Goal: Task Accomplishment & Management: Use online tool/utility

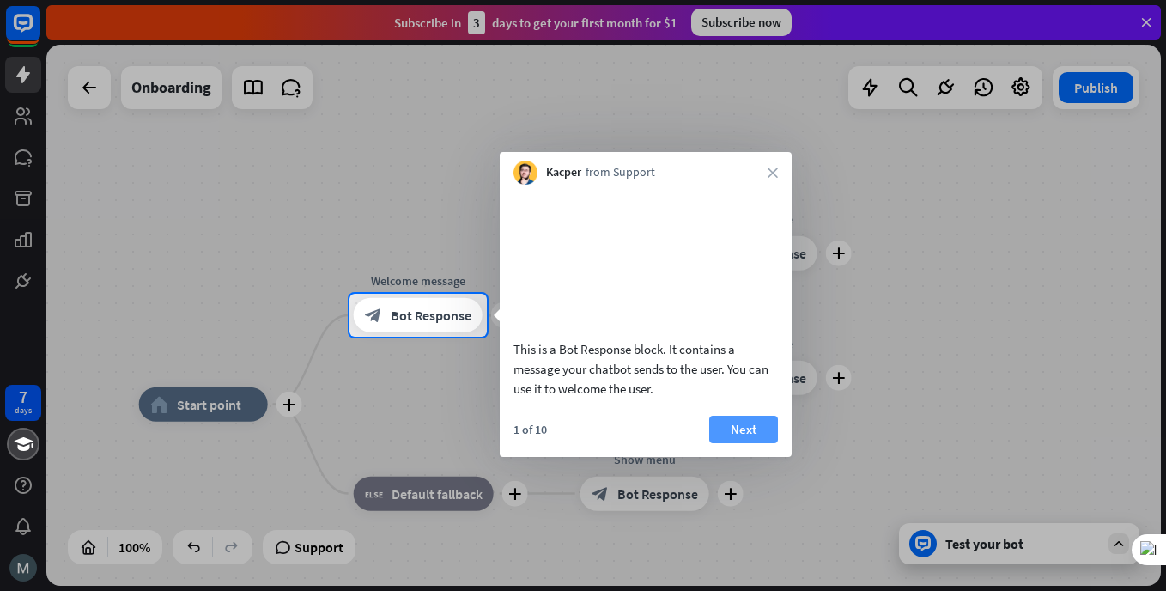
click at [727, 443] on button "Next" at bounding box center [743, 429] width 69 height 27
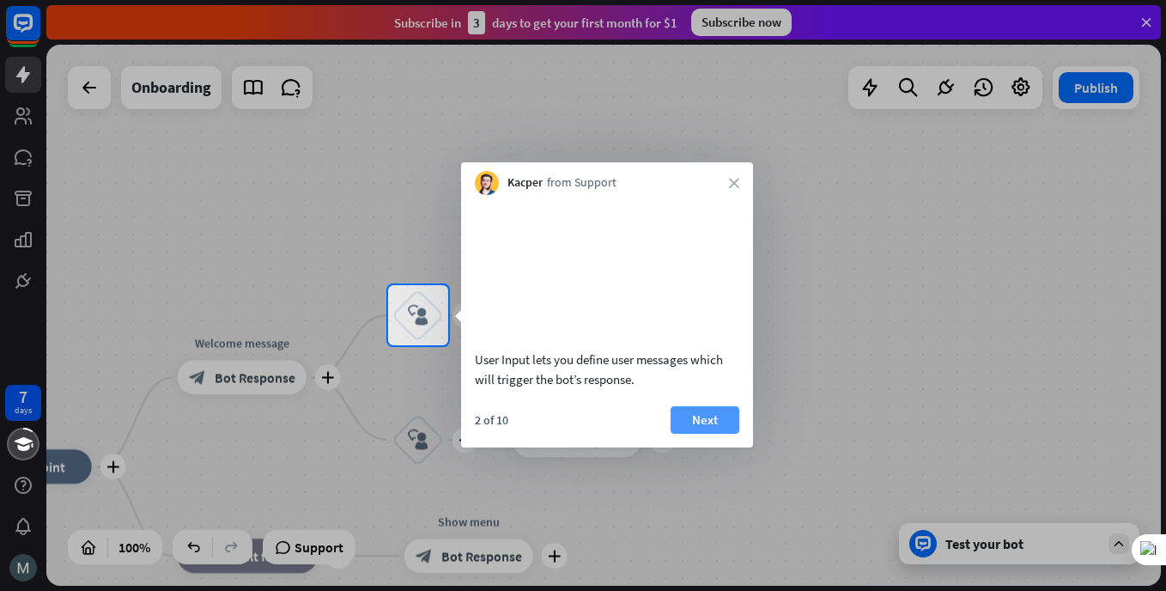
click at [703, 424] on div "User Input lets you define user messages which will trigger the bot’s response.…" at bounding box center [607, 321] width 292 height 253
click at [708, 434] on button "Next" at bounding box center [705, 419] width 69 height 27
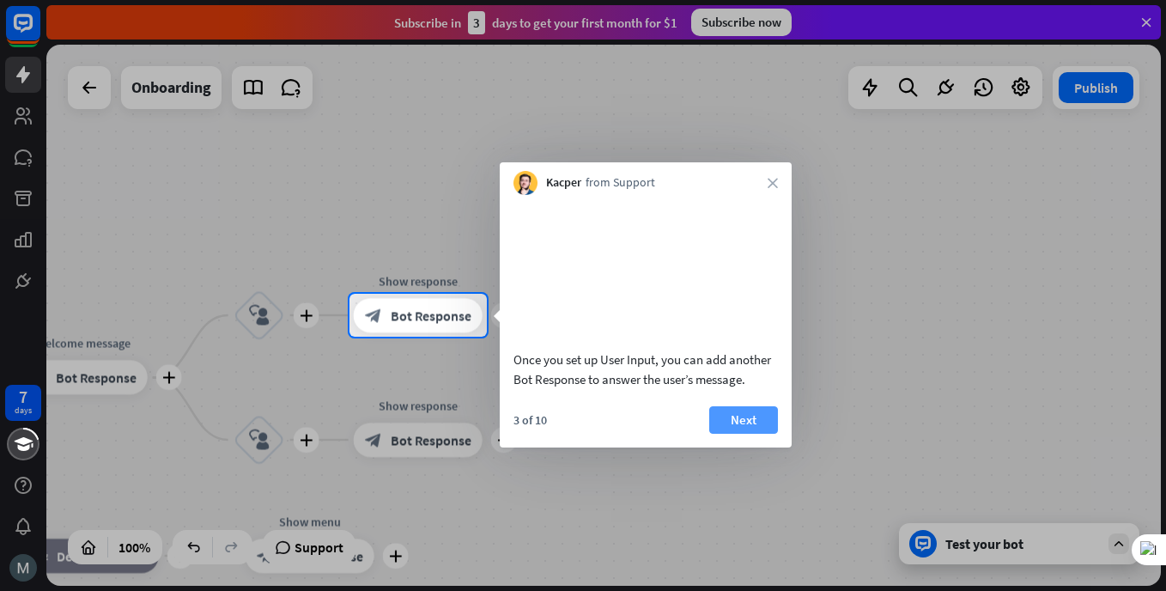
click at [731, 430] on button "Next" at bounding box center [743, 419] width 69 height 27
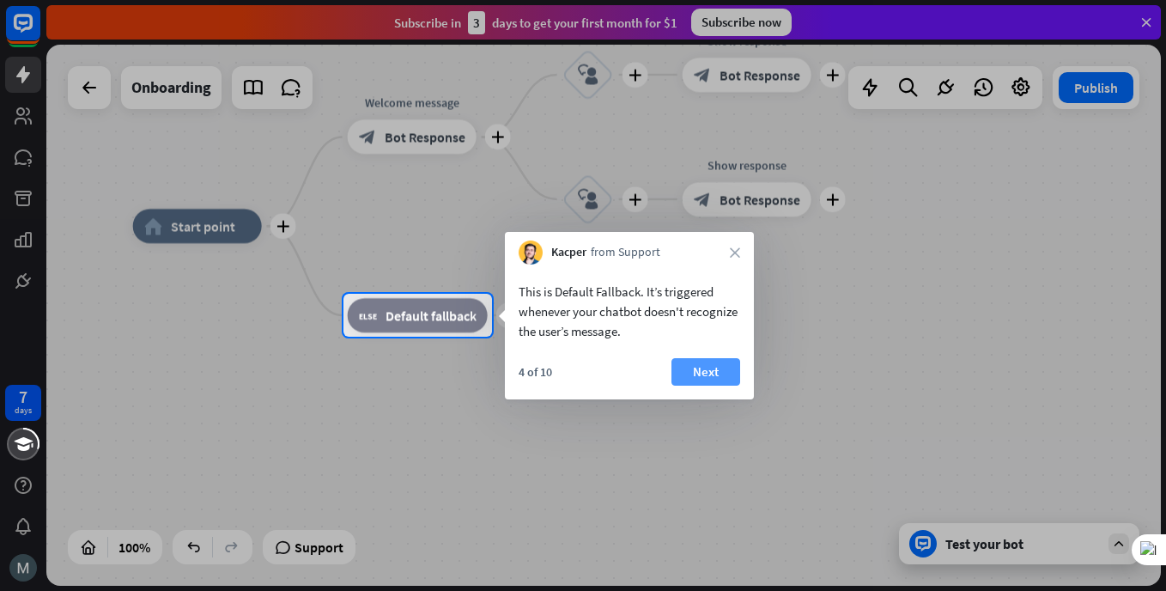
click at [705, 370] on button "Next" at bounding box center [706, 371] width 69 height 27
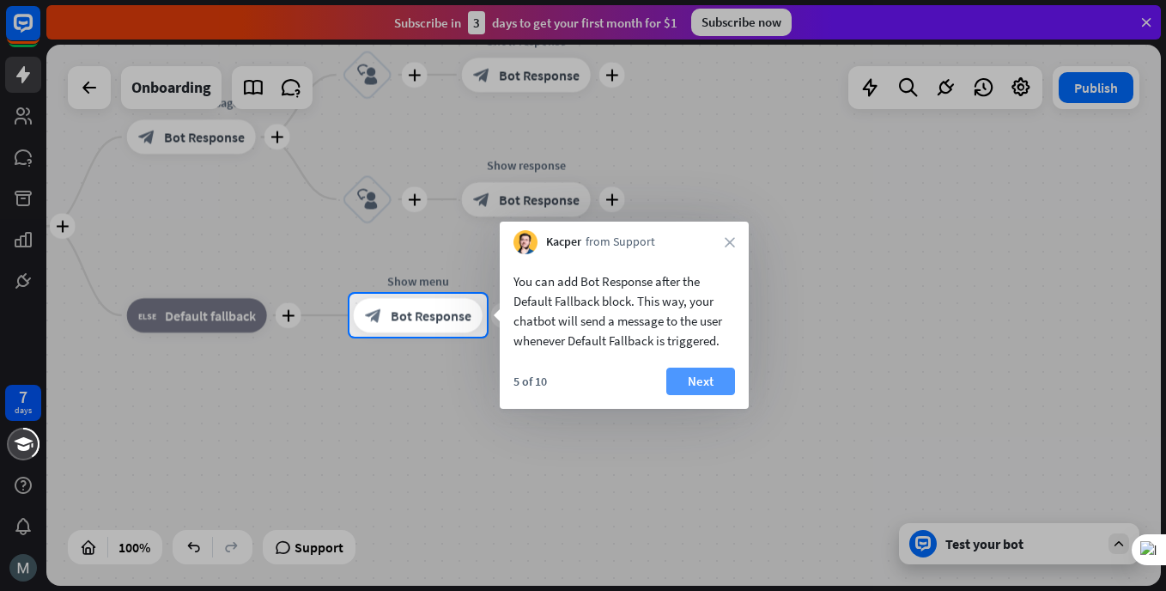
click at [686, 379] on button "Next" at bounding box center [700, 381] width 69 height 27
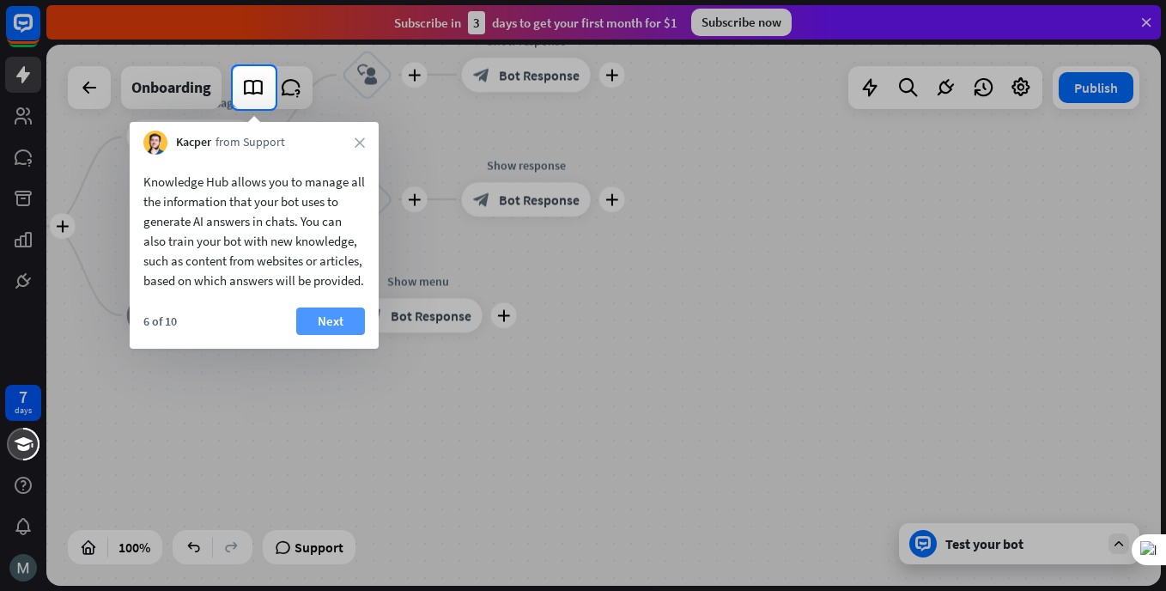
click at [340, 335] on button "Next" at bounding box center [330, 320] width 69 height 27
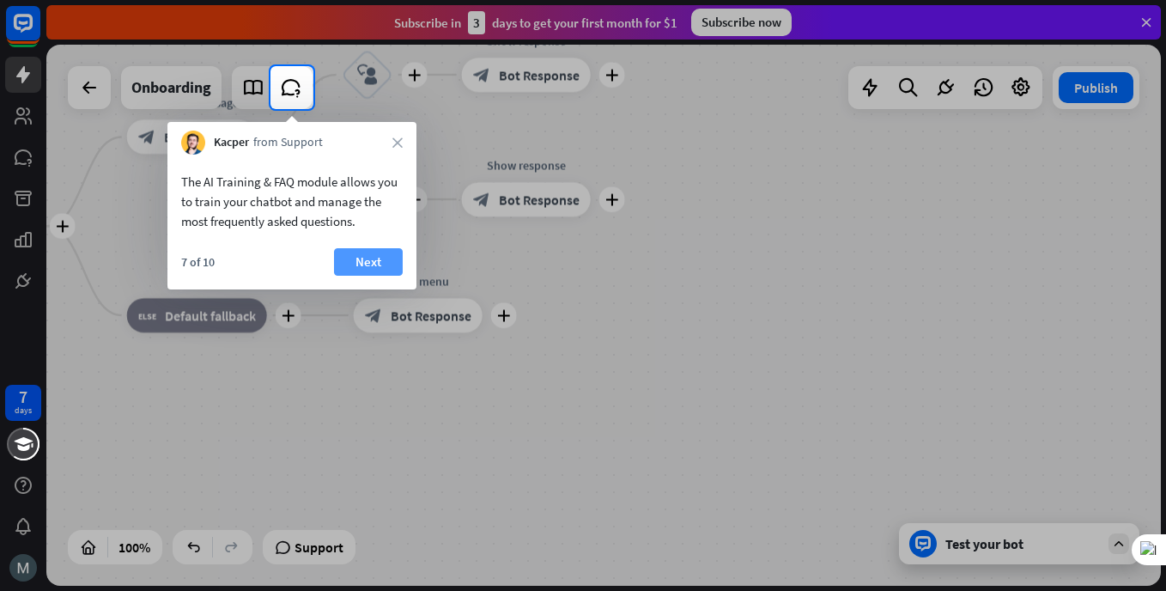
click at [348, 249] on button "Next" at bounding box center [368, 261] width 69 height 27
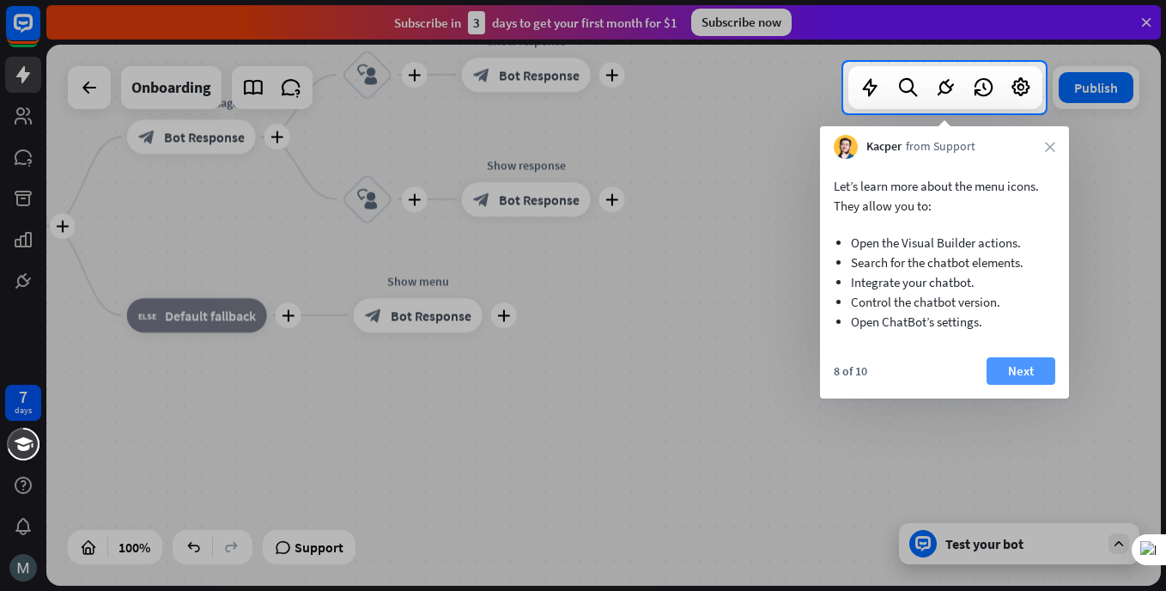
click at [1031, 373] on button "Next" at bounding box center [1021, 370] width 69 height 27
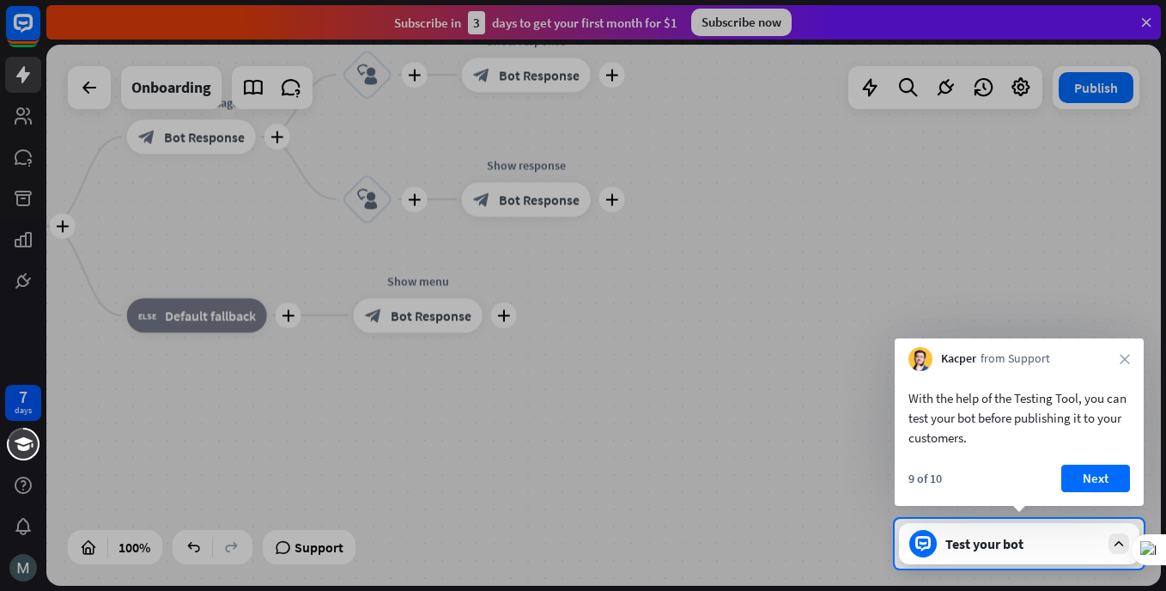
click at [1106, 495] on div "9 of 10 Next" at bounding box center [1019, 485] width 249 height 41
click at [1096, 480] on button "Next" at bounding box center [1096, 478] width 69 height 27
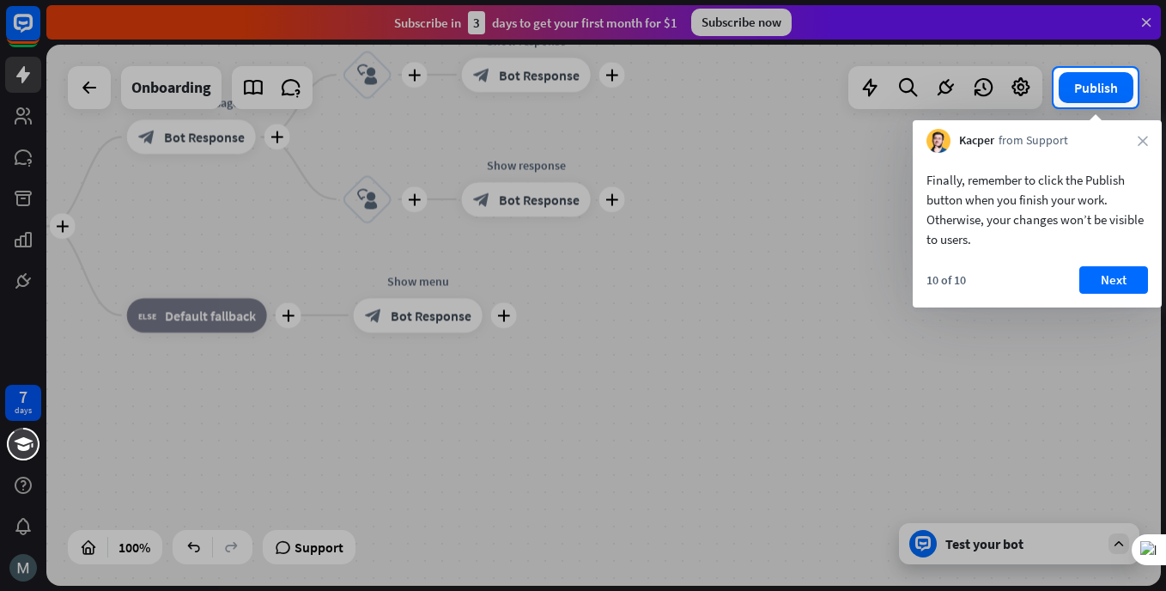
click at [1105, 265] on div "Finally, remember to click the Publish button when you finish your work. Otherw…" at bounding box center [1037, 230] width 249 height 155
click at [1103, 282] on button "Next" at bounding box center [1114, 279] width 69 height 27
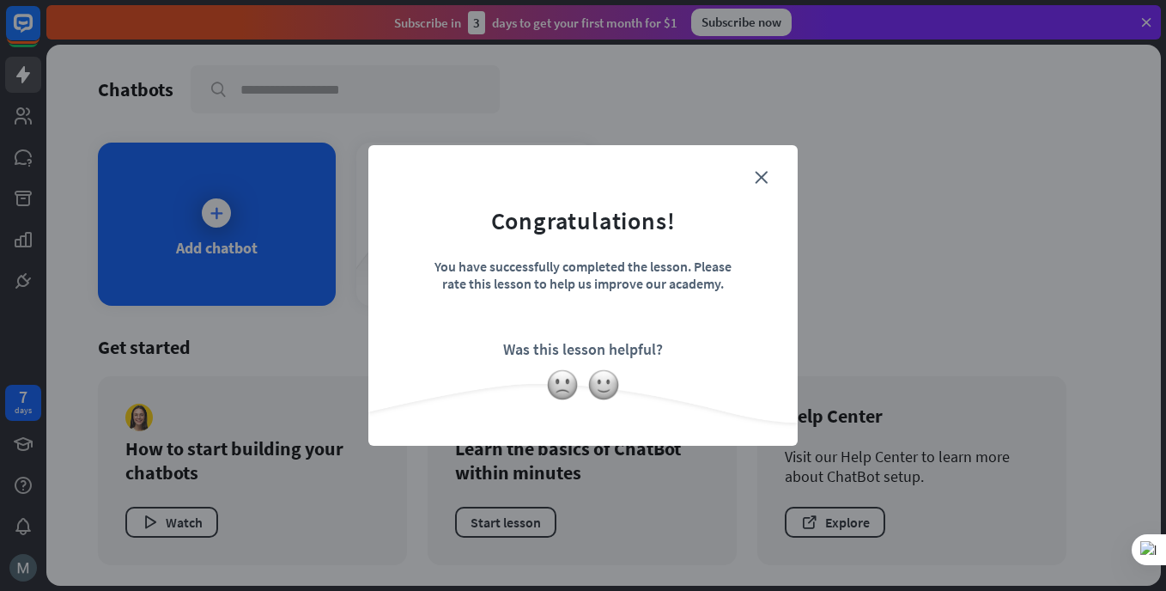
click at [766, 163] on div "close Congratulations! You have successfully completed the lesson. Please rate …" at bounding box center [582, 295] width 429 height 301
click at [766, 173] on icon "close" at bounding box center [761, 177] width 13 height 13
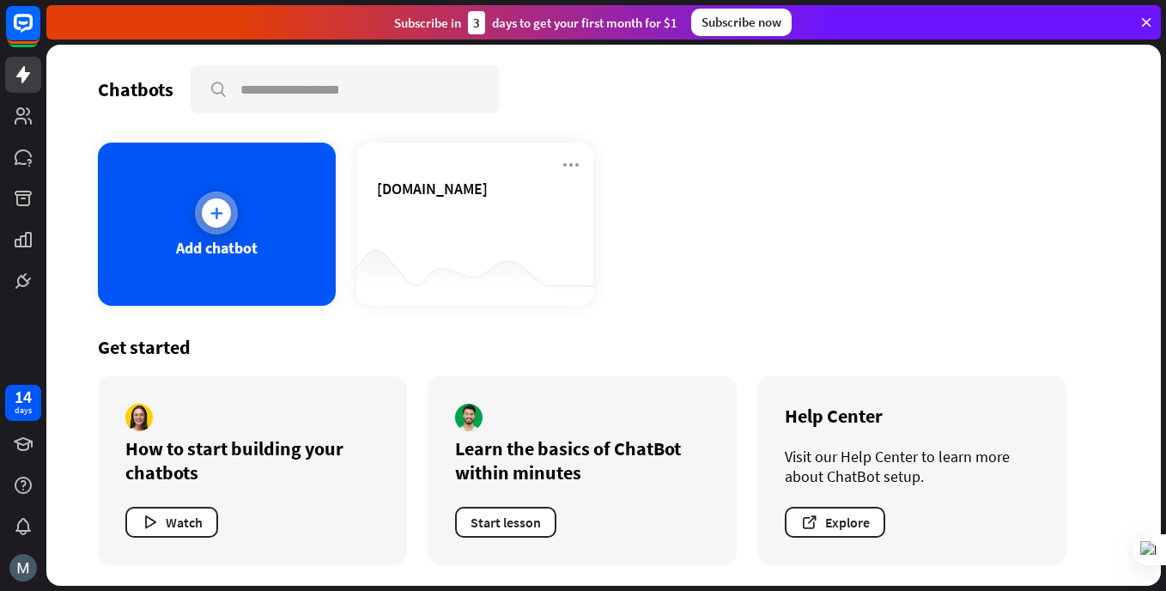
click at [301, 256] on div "Add chatbot" at bounding box center [217, 224] width 238 height 163
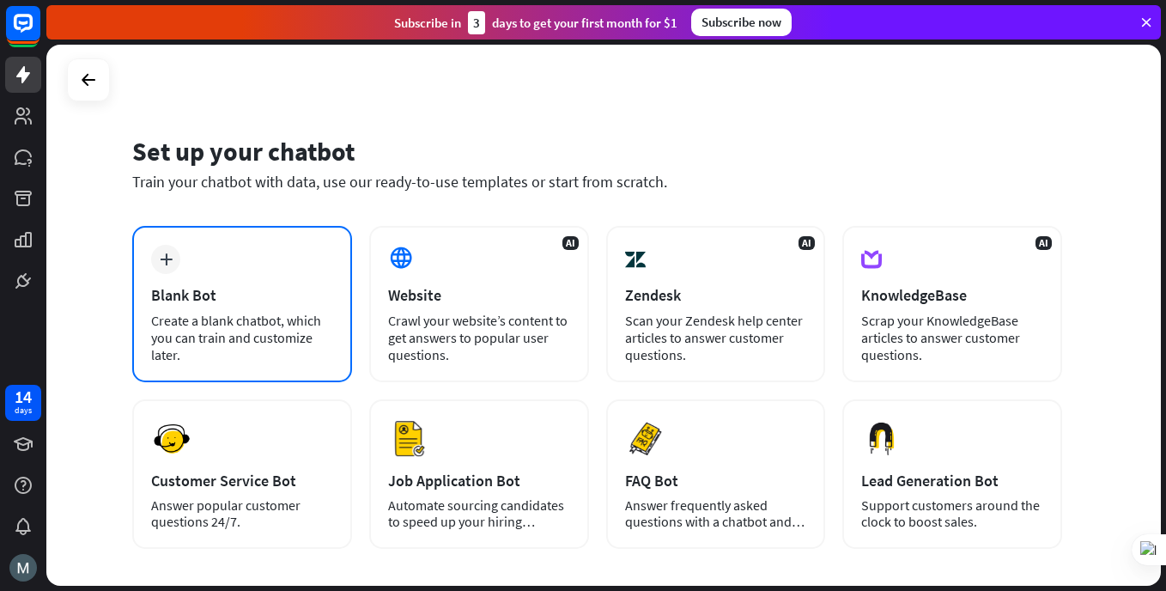
click at [259, 301] on div "Blank Bot" at bounding box center [242, 295] width 182 height 20
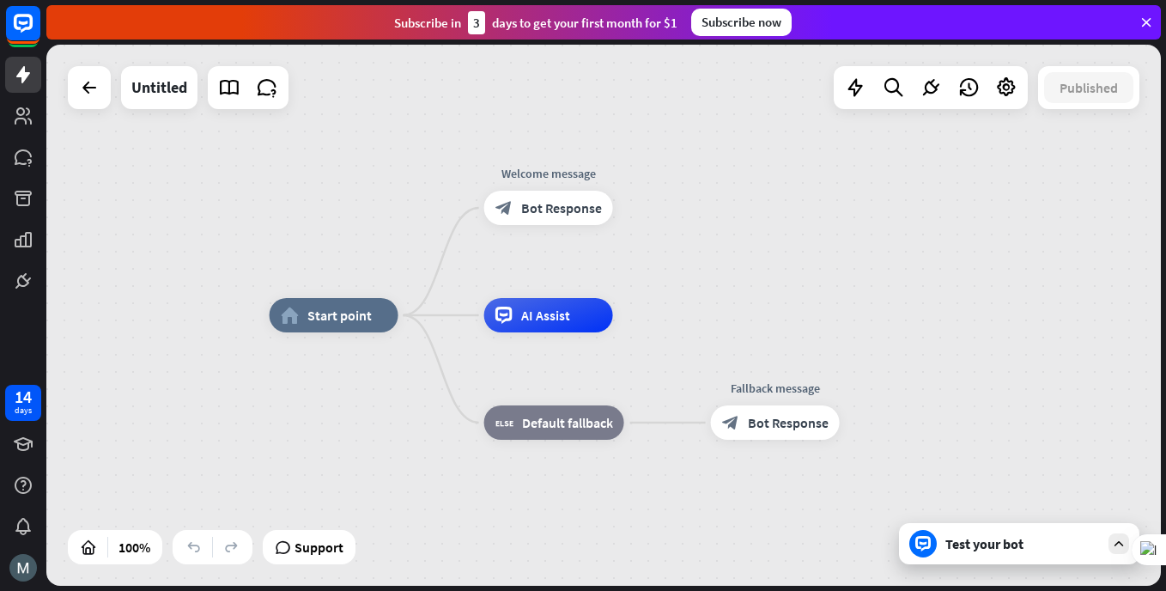
click at [1000, 543] on div "Test your bot" at bounding box center [1023, 543] width 155 height 17
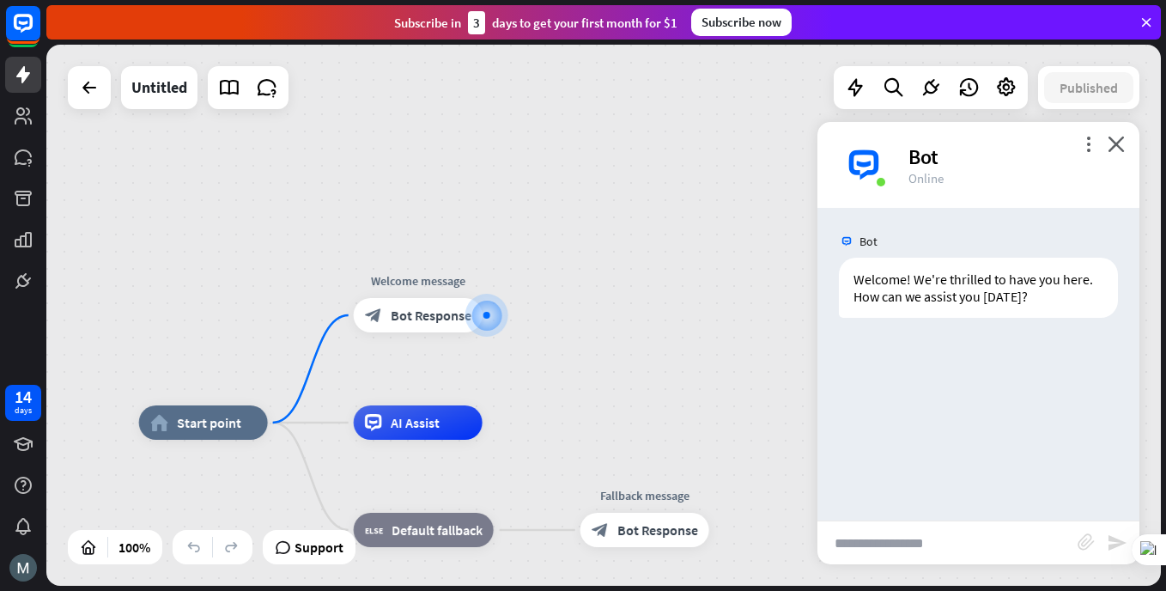
click at [998, 535] on input "text" at bounding box center [948, 542] width 260 height 43
type input "**"
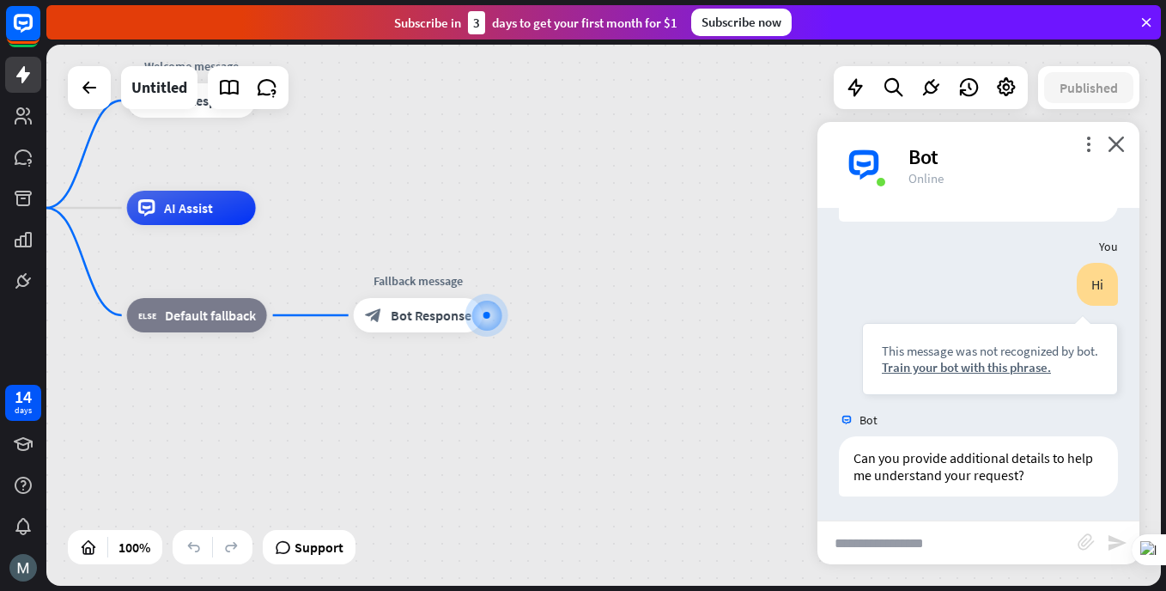
scroll to position [98, 0]
type input "*"
type input "***"
click at [27, 575] on img at bounding box center [22, 567] width 27 height 27
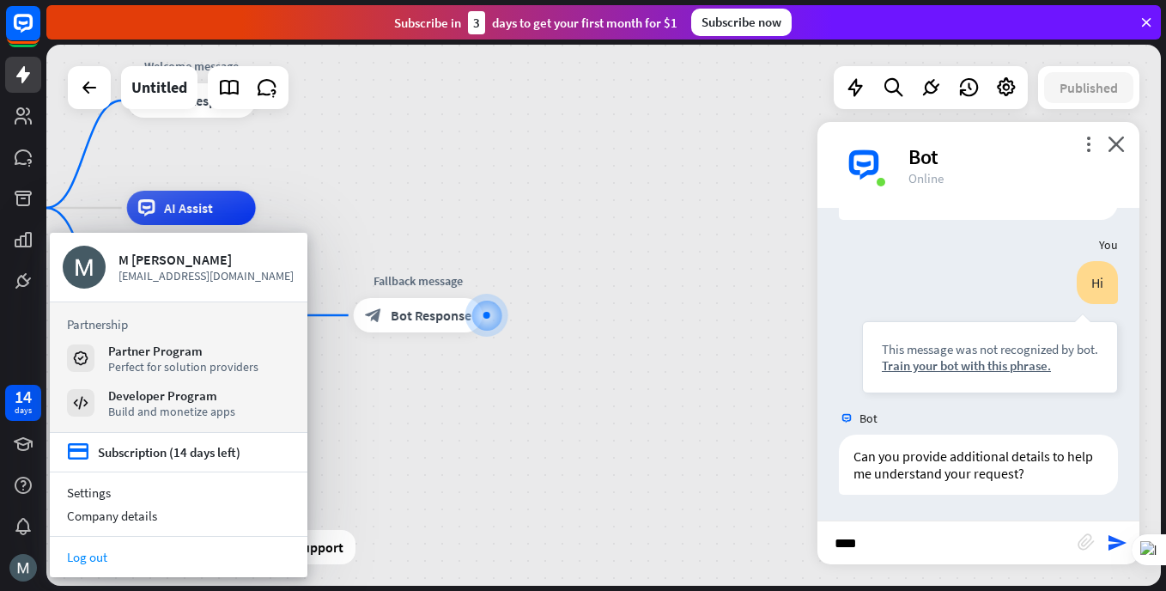
click at [85, 563] on link "Log out" at bounding box center [179, 556] width 258 height 23
